Goal: Book appointment/travel/reservation

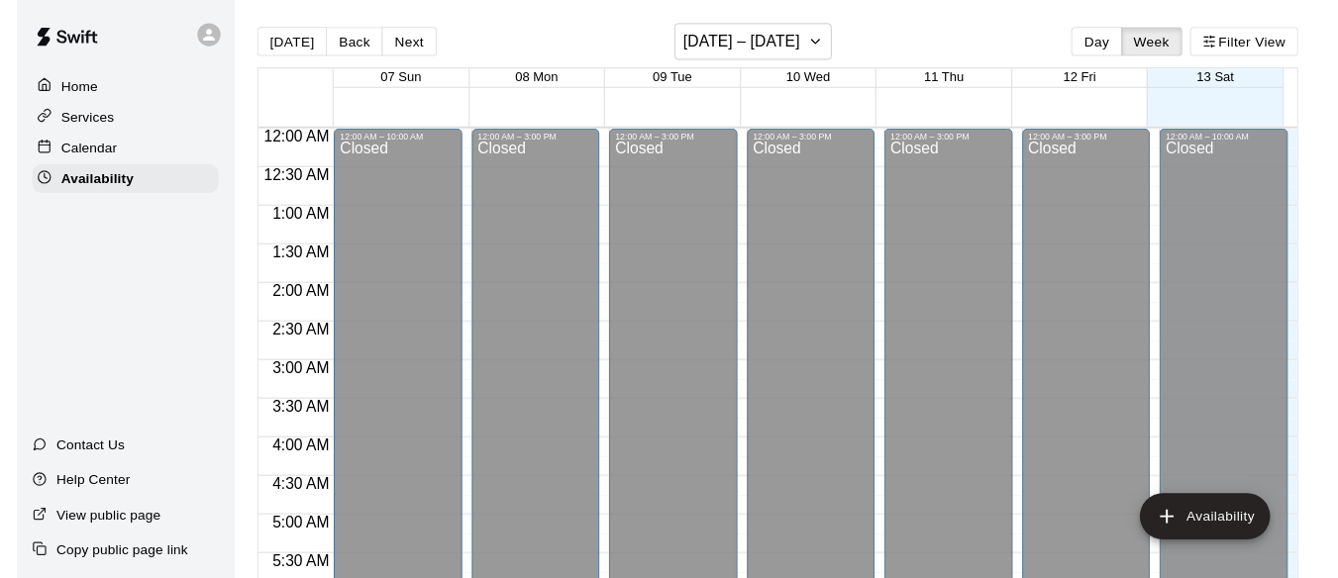
scroll to position [704, 0]
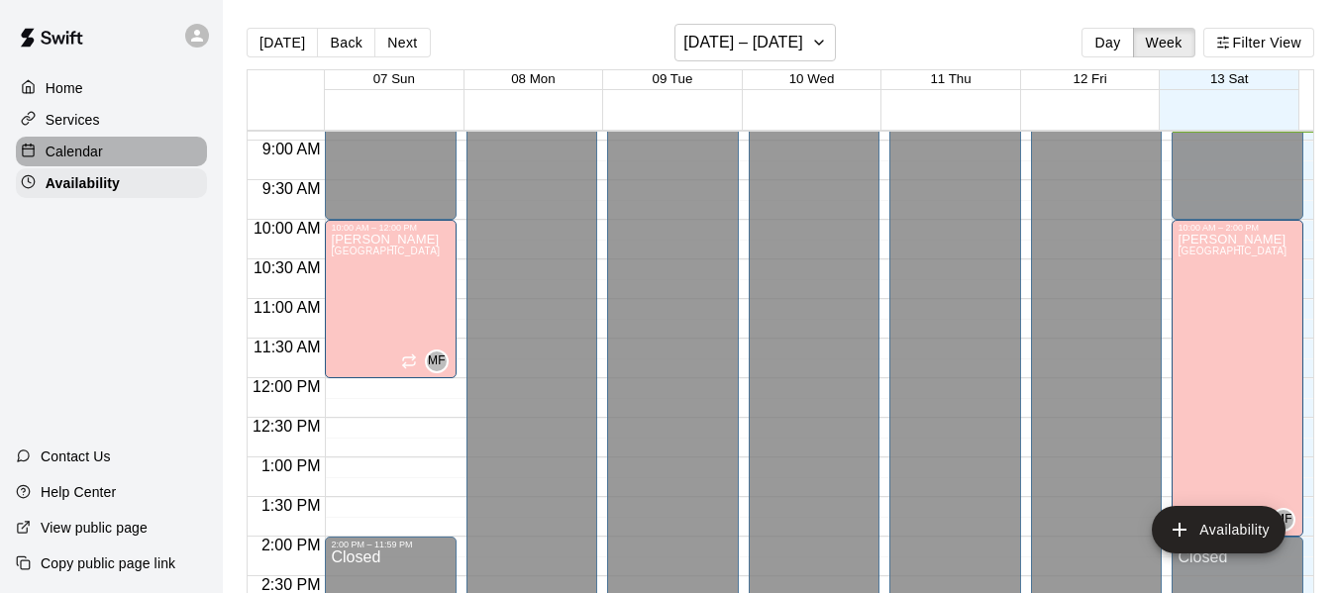
click at [79, 154] on p "Calendar" at bounding box center [74, 152] width 57 height 20
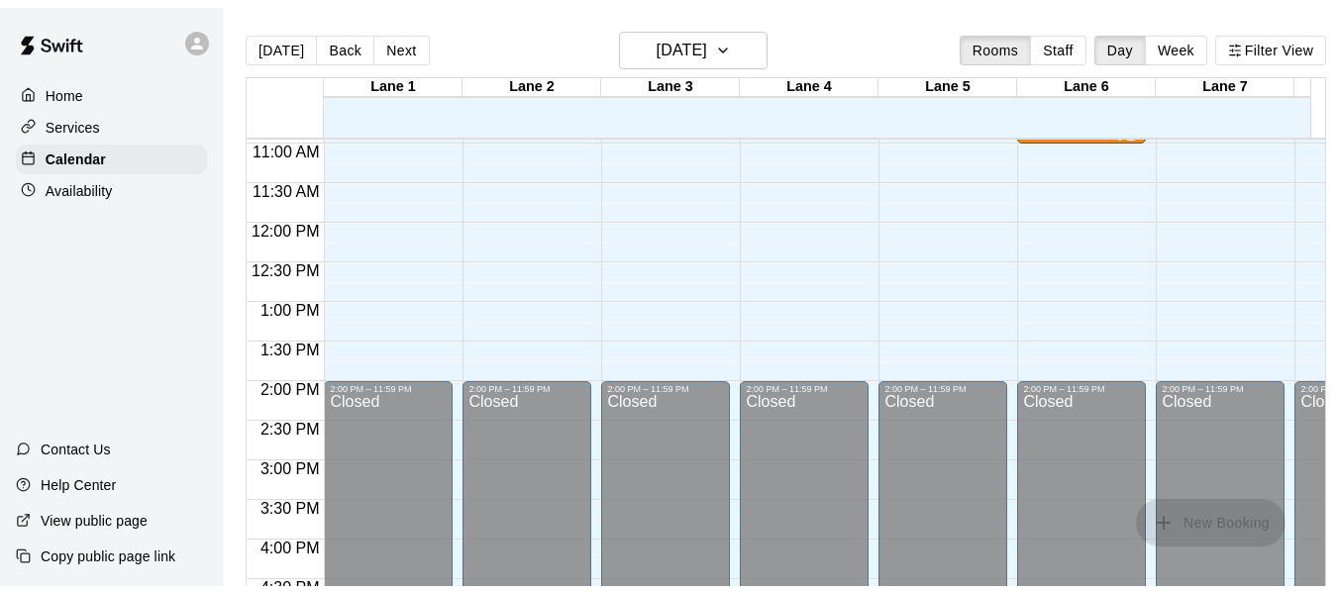
scroll to position [868, 0]
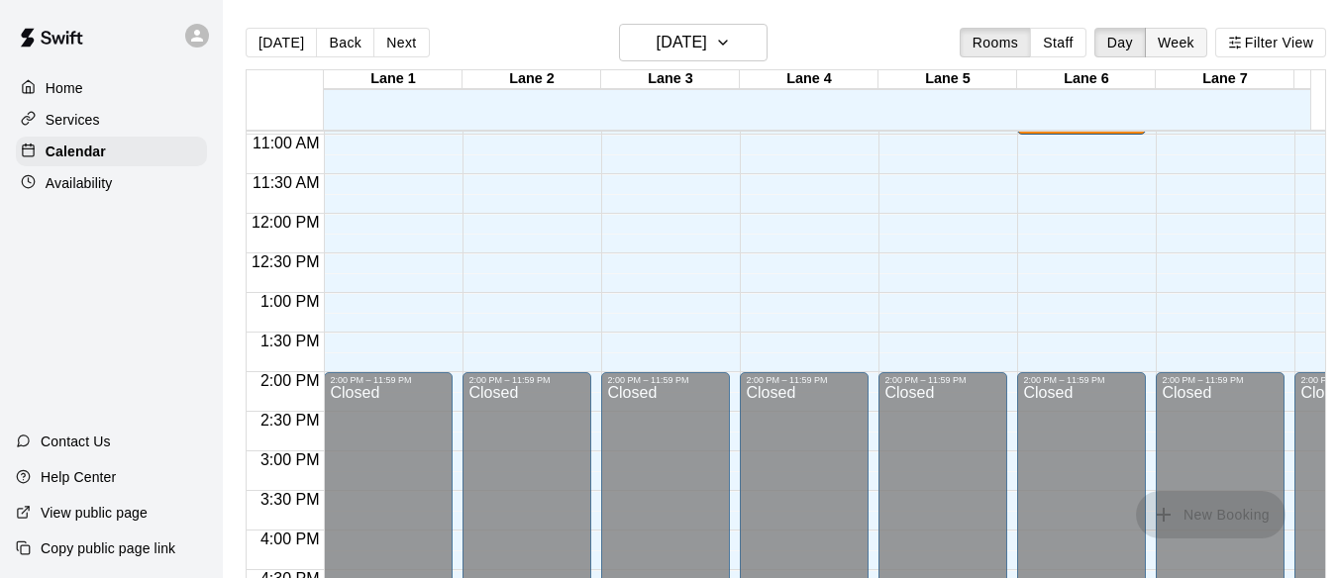
click at [1190, 39] on button "Week" at bounding box center [1176, 43] width 62 height 30
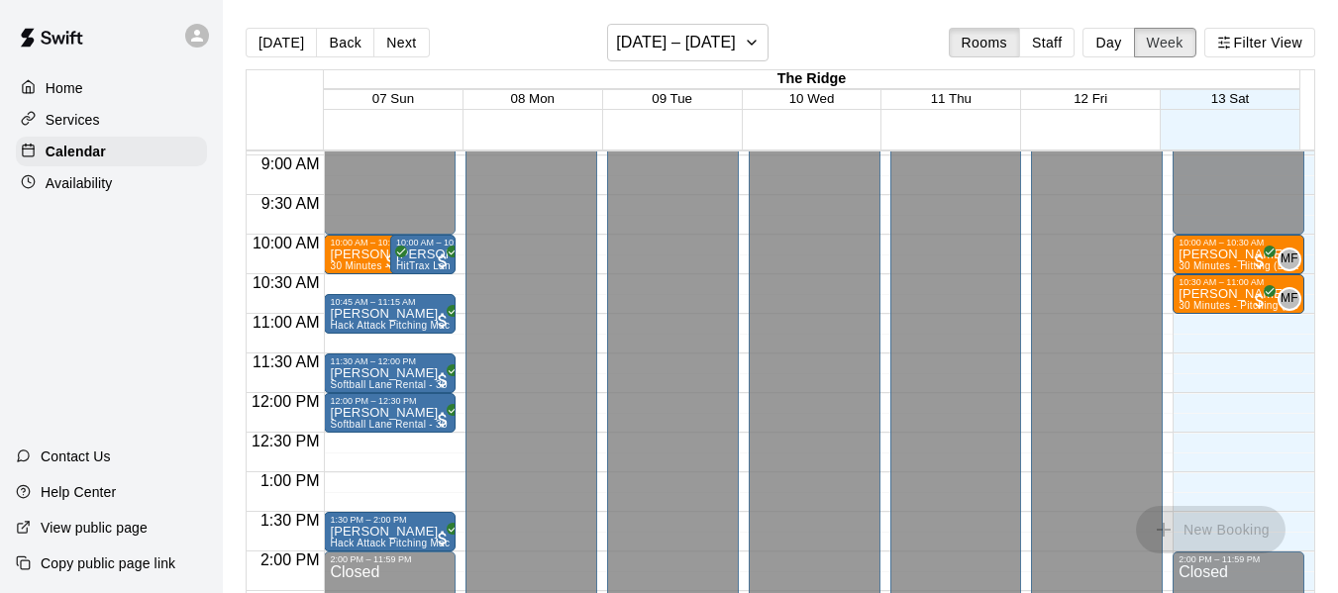
scroll to position [708, 0]
click at [345, 249] on div "10:00 AM – 10:30 AM" at bounding box center [375, 244] width 90 height 10
click at [757, 43] on icon "button" at bounding box center [752, 43] width 16 height 24
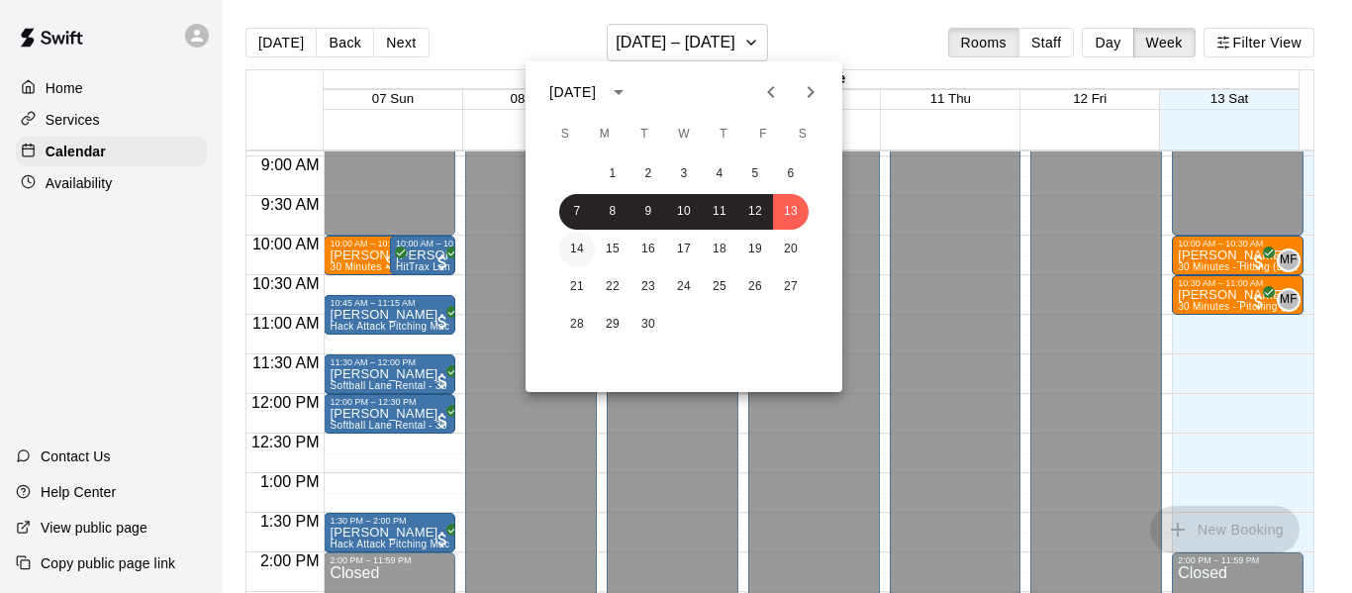
click at [578, 249] on button "14" at bounding box center [577, 250] width 36 height 36
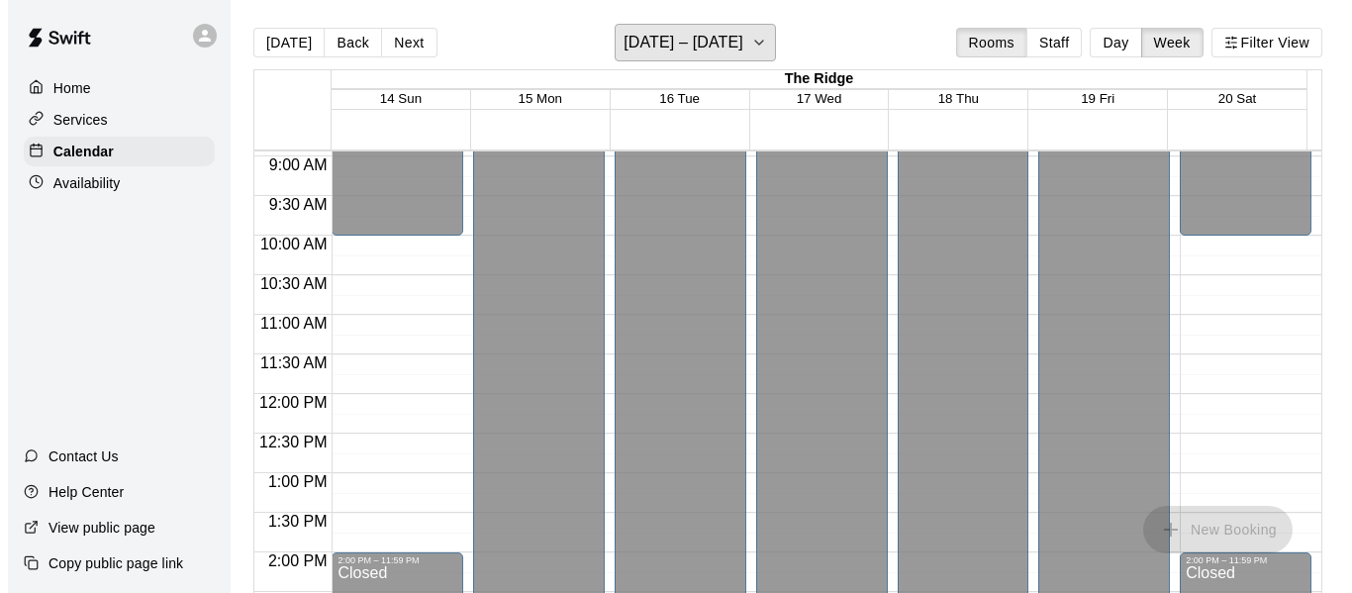
scroll to position [709, 0]
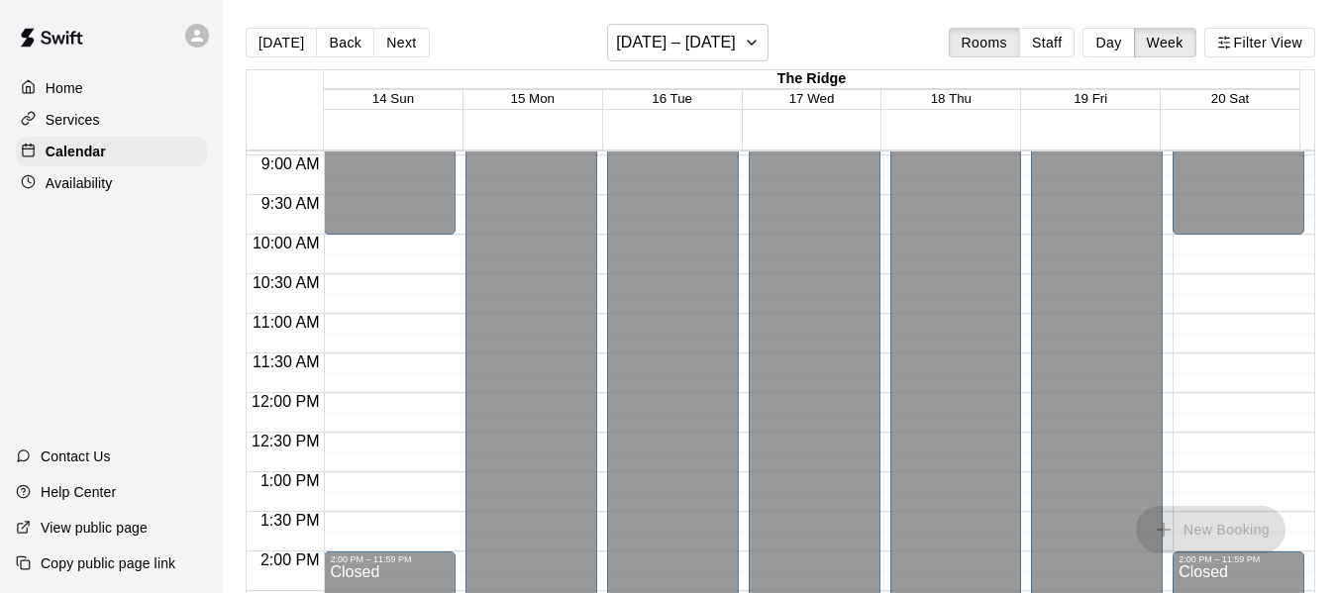
click at [64, 79] on p "Home" at bounding box center [65, 88] width 38 height 20
